Goal: Find specific page/section: Find specific page/section

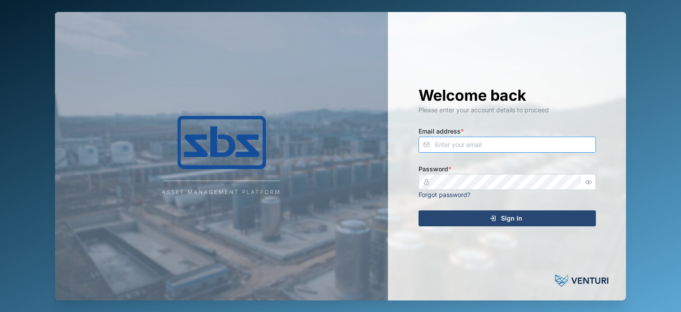
click at [486, 150] on input "Email address *" at bounding box center [507, 145] width 177 height 16
type input "[PERSON_NAME][EMAIL_ADDRESS][DOMAIN_NAME]"
click at [495, 219] on icon "submit" at bounding box center [492, 218] width 7 height 7
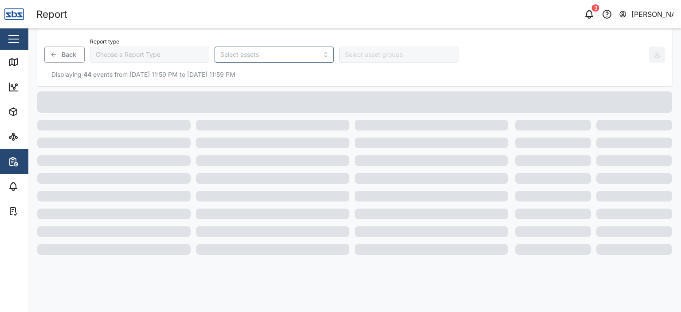
type input "Trip History"
click at [20, 65] on div "Map" at bounding box center [25, 62] width 35 height 11
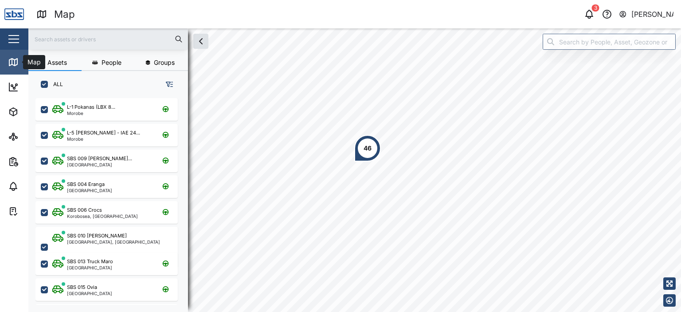
scroll to position [203, 138]
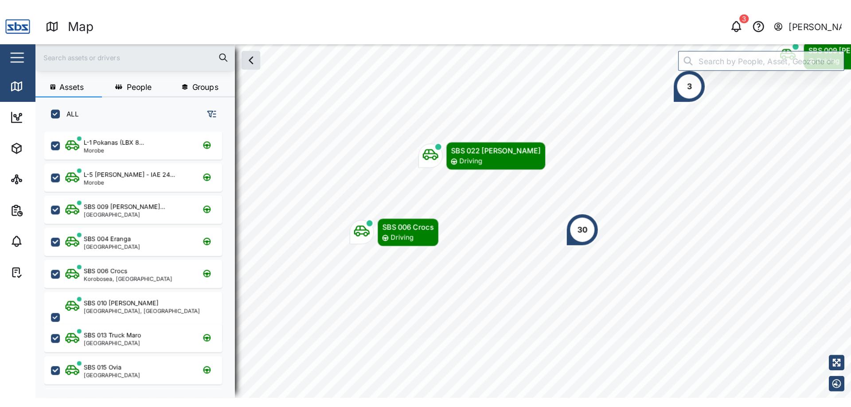
scroll to position [203, 139]
